Goal: Check status: Check status

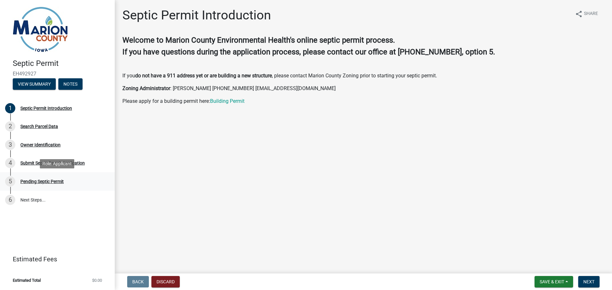
click at [44, 179] on div "Pending Septic Permit" at bounding box center [41, 181] width 43 height 4
click at [50, 182] on div "Pending Septic Permit" at bounding box center [41, 181] width 43 height 4
click at [49, 125] on div "Search Parcel Data" at bounding box center [39, 126] width 38 height 4
click at [47, 87] on button "View Summary" at bounding box center [34, 83] width 43 height 11
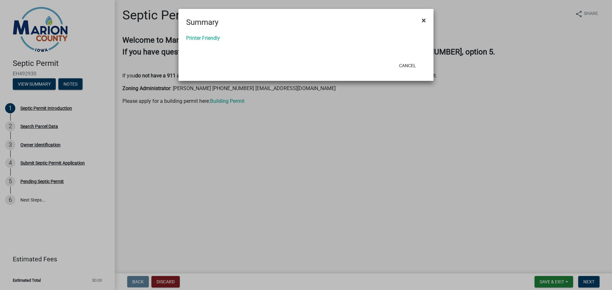
click at [426, 21] on button "×" at bounding box center [424, 20] width 14 height 18
